Goal: Subscribe to service/newsletter

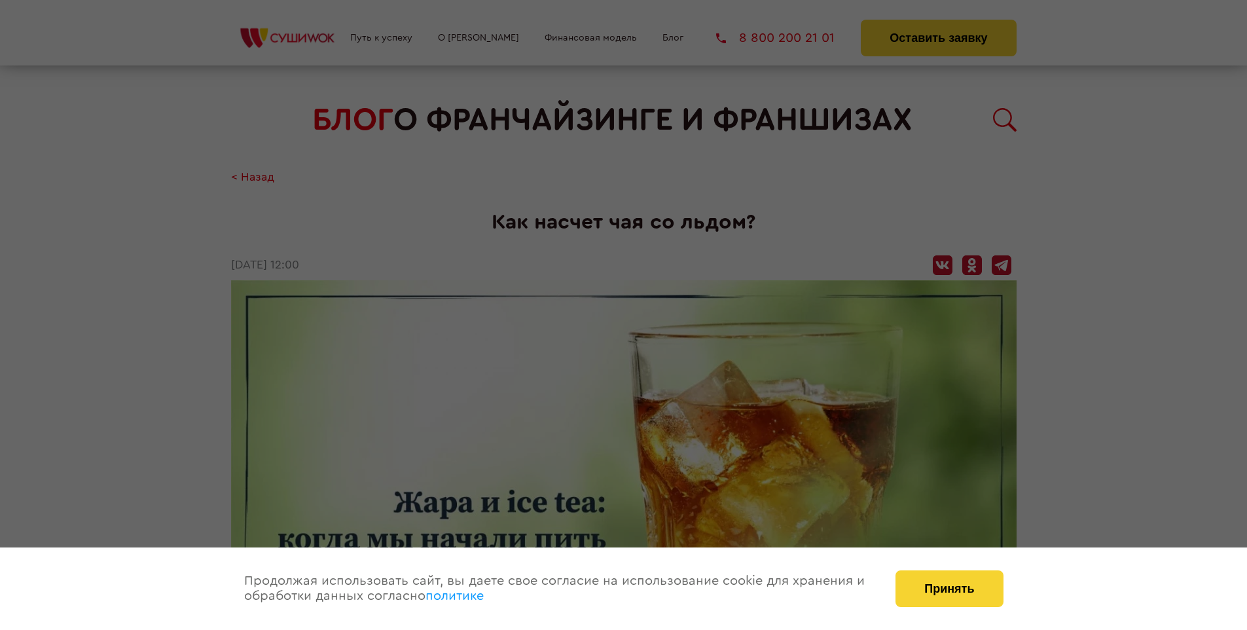
scroll to position [1538, 0]
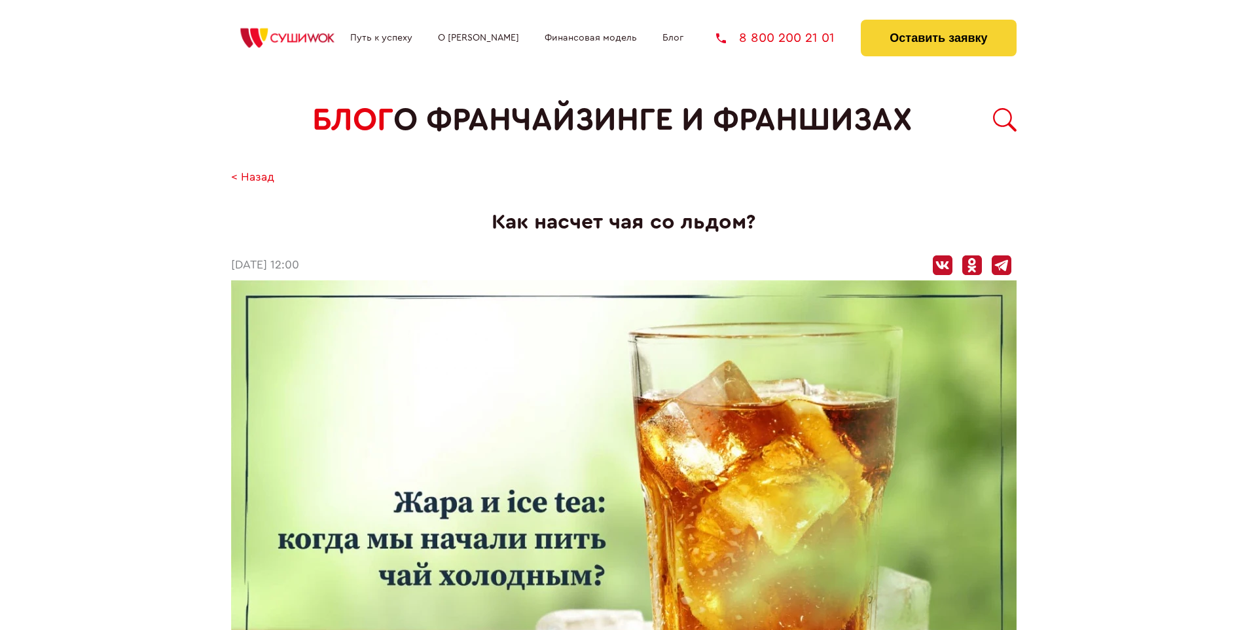
scroll to position [1538, 0]
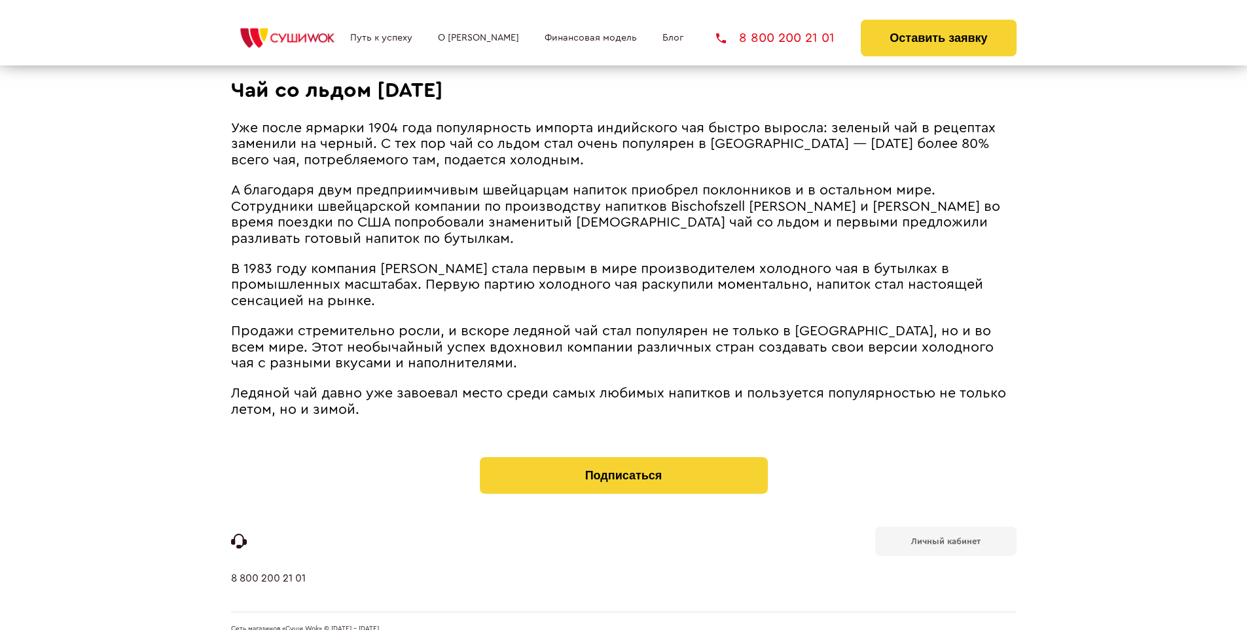
click at [945, 537] on b "Личный кабинет" at bounding box center [945, 541] width 69 height 9
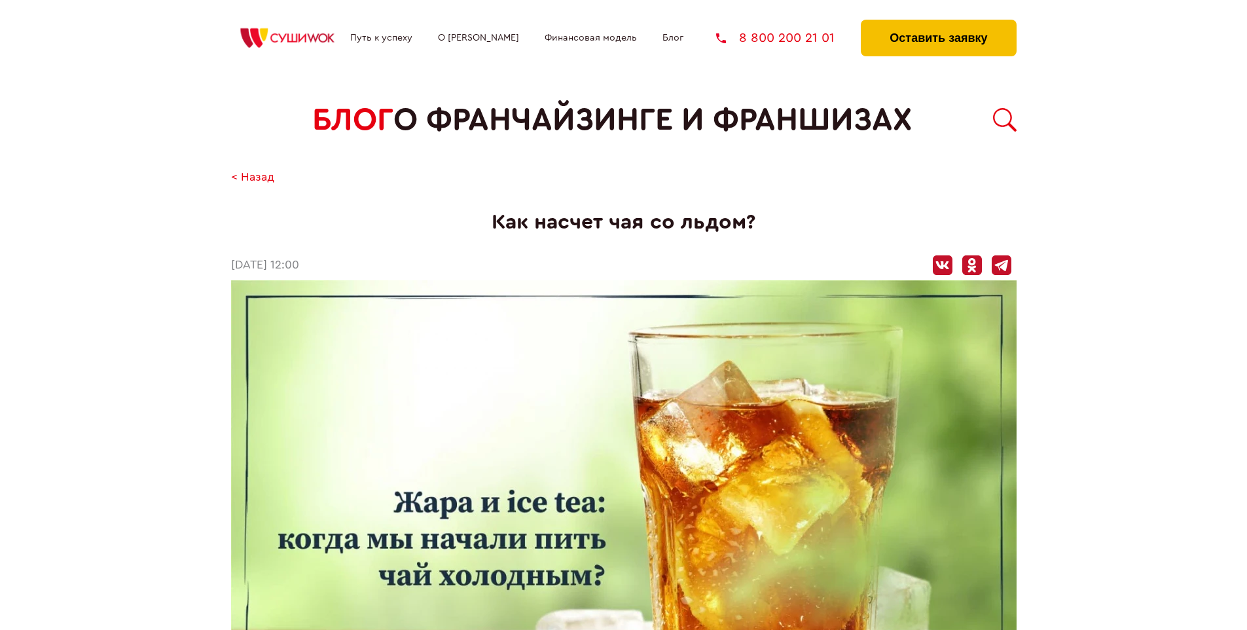
click at [938, 23] on button "Оставить заявку" at bounding box center [938, 38] width 155 height 37
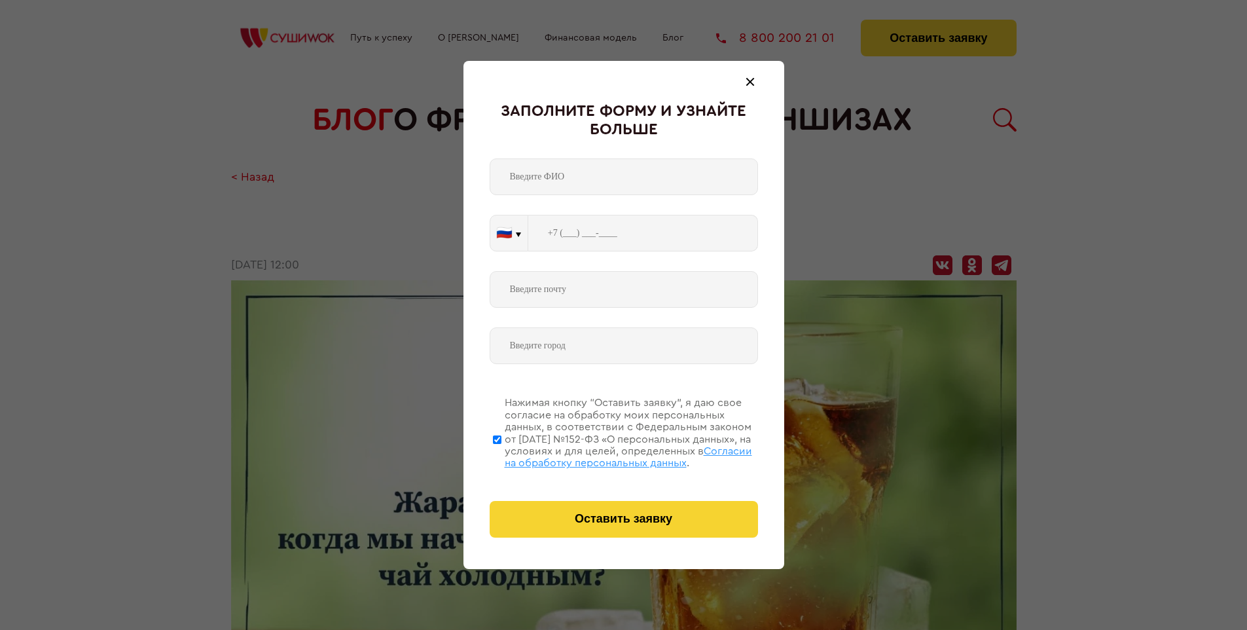
click at [607, 455] on span "Согласии на обработку персональных данных" at bounding box center [628, 457] width 247 height 22
click at [501, 455] on input "Нажимая кнопку “Оставить заявку”, я даю свое согласие на обработку моих персона…" at bounding box center [497, 439] width 9 height 105
checkbox input "false"
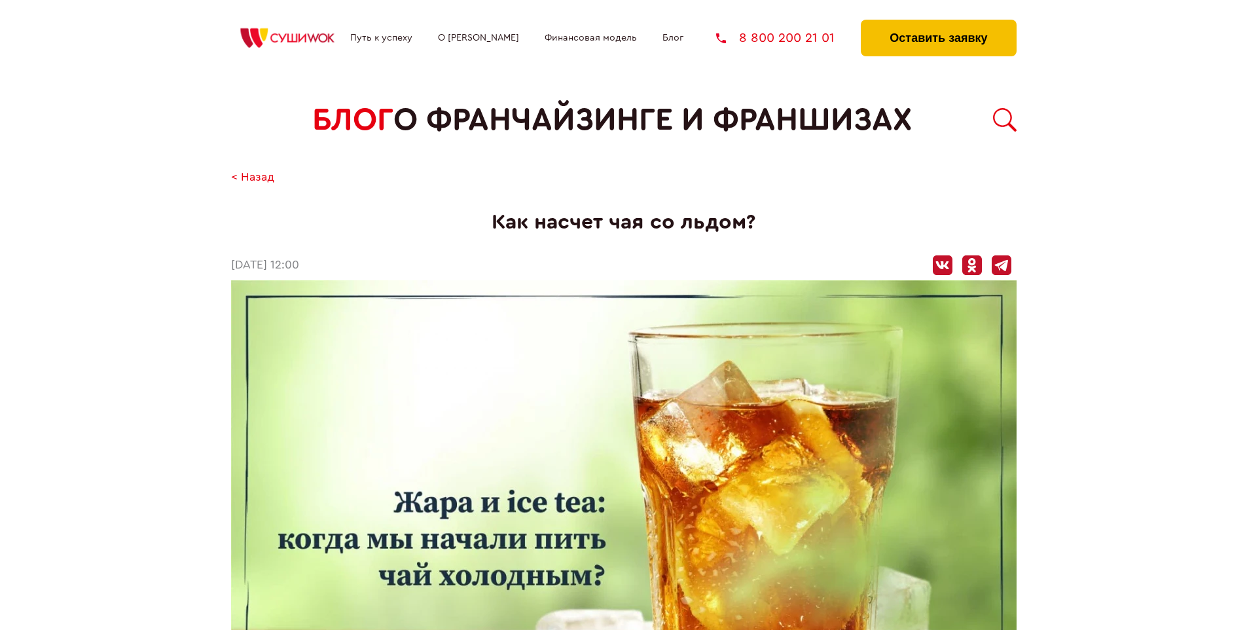
click at [938, 23] on button "Оставить заявку" at bounding box center [938, 38] width 155 height 37
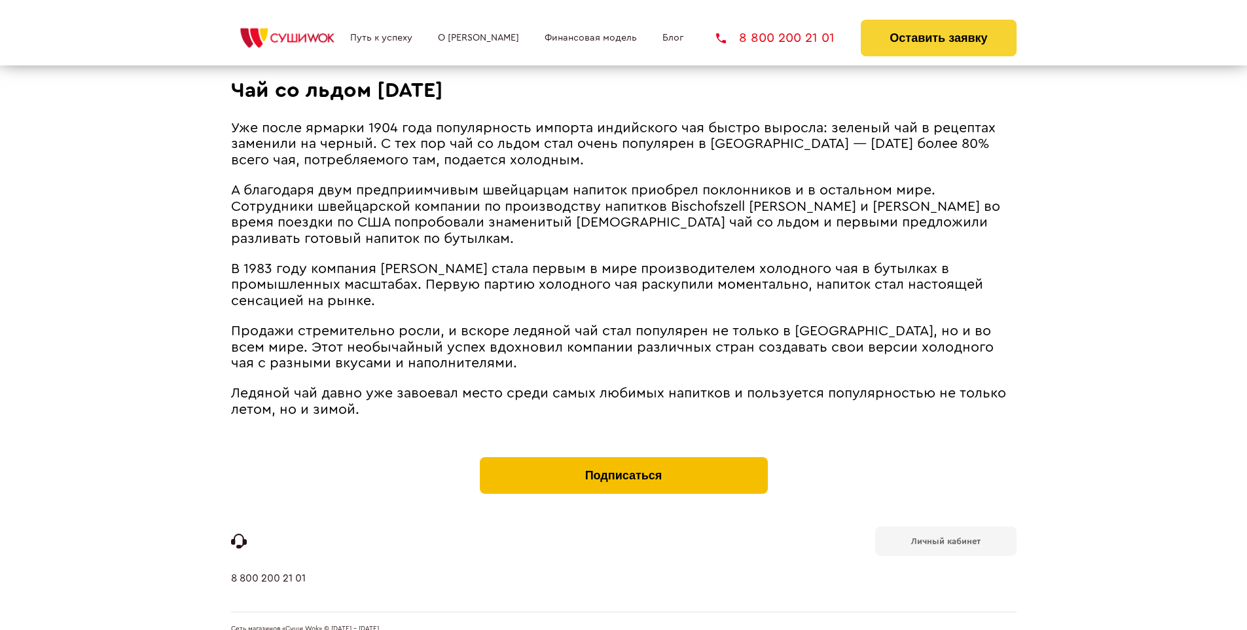
click at [623, 457] on button "Подписаться" at bounding box center [624, 475] width 288 height 37
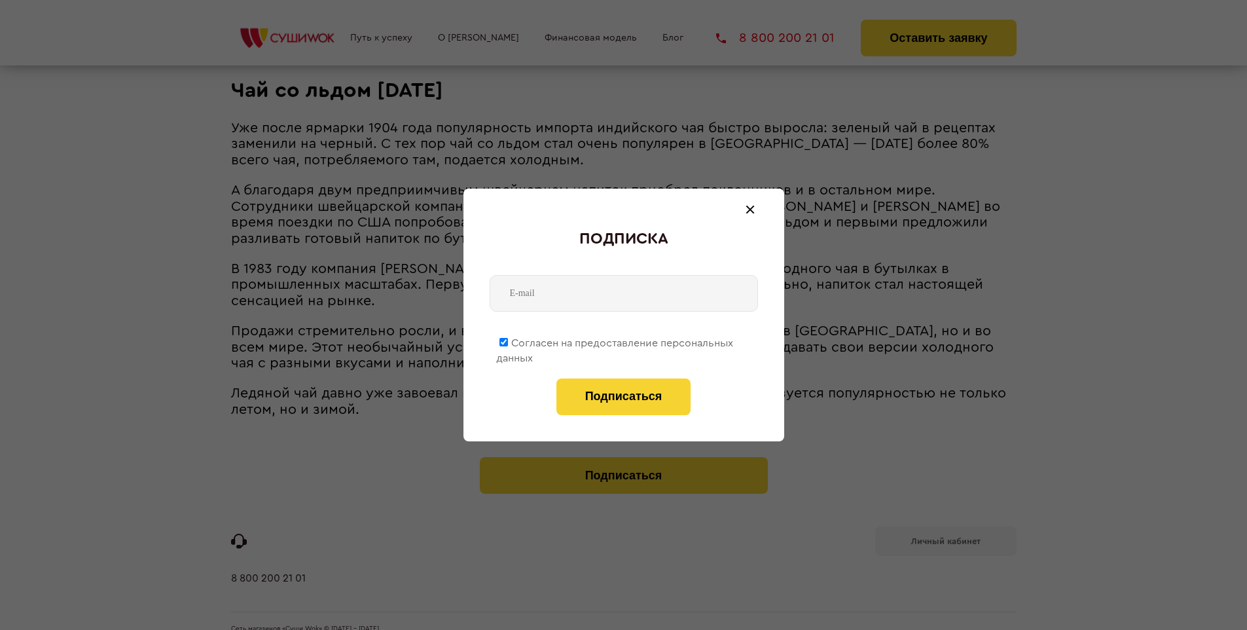
click at [615, 340] on span "Согласен на предоставление персональных данных" at bounding box center [614, 351] width 237 height 26
click at [508, 340] on input "Согласен на предоставление персональных данных" at bounding box center [503, 342] width 9 height 9
checkbox input "false"
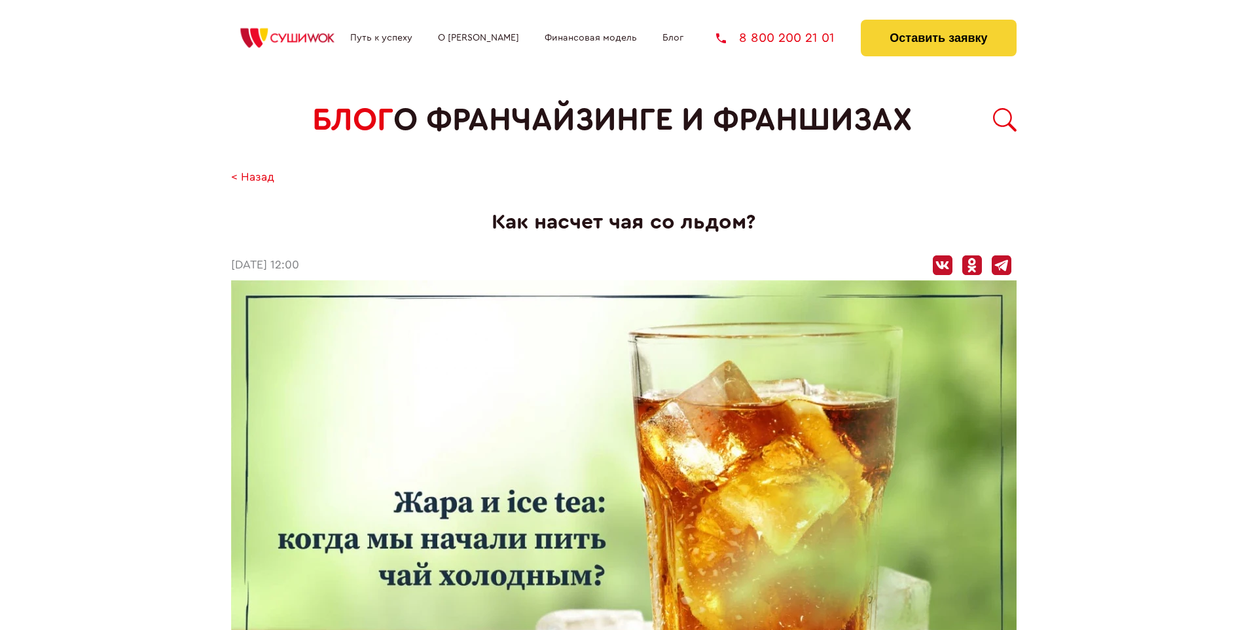
scroll to position [1538, 0]
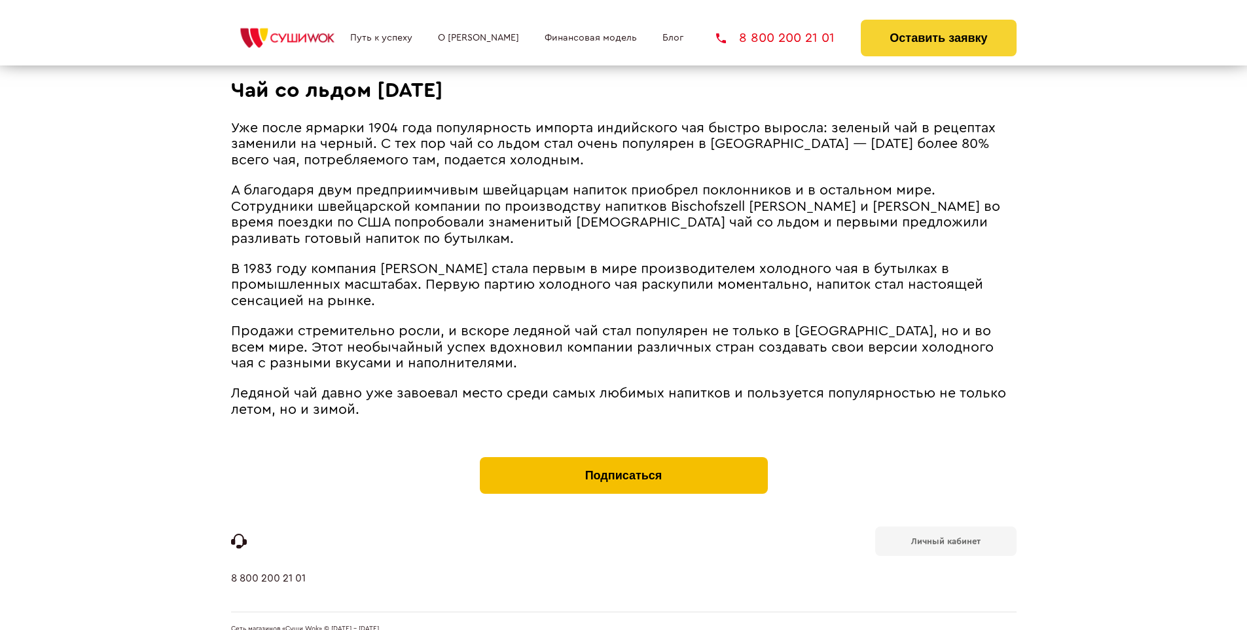
click at [623, 457] on button "Подписаться" at bounding box center [624, 475] width 288 height 37
